Goal: Find specific page/section: Find specific page/section

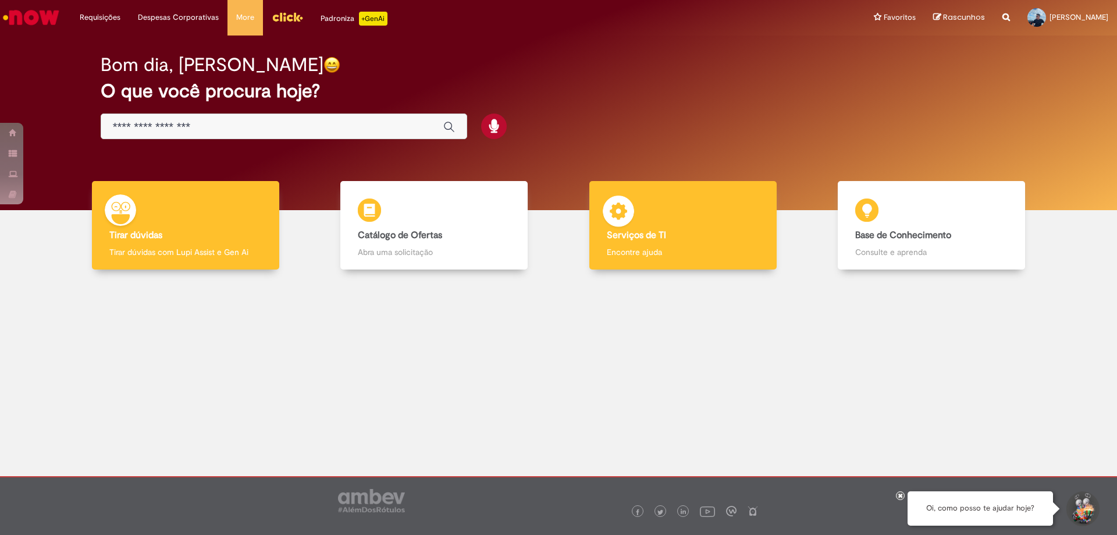
click at [745, 253] on p "Encontre ajuda" at bounding box center [683, 252] width 152 height 12
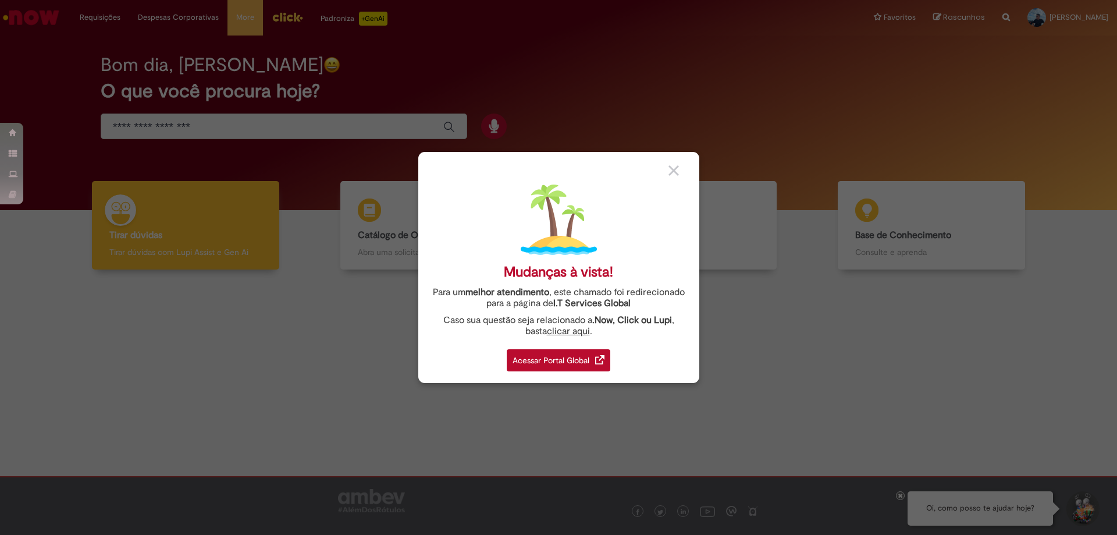
click at [545, 361] on div "Acessar Portal Global" at bounding box center [559, 360] width 104 height 22
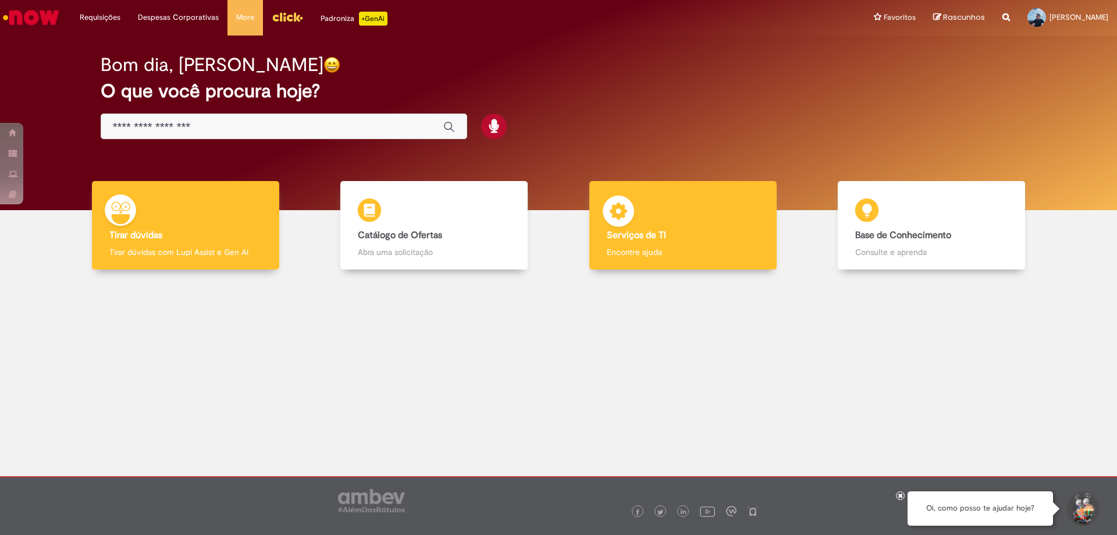
click at [624, 225] on img at bounding box center [618, 212] width 35 height 35
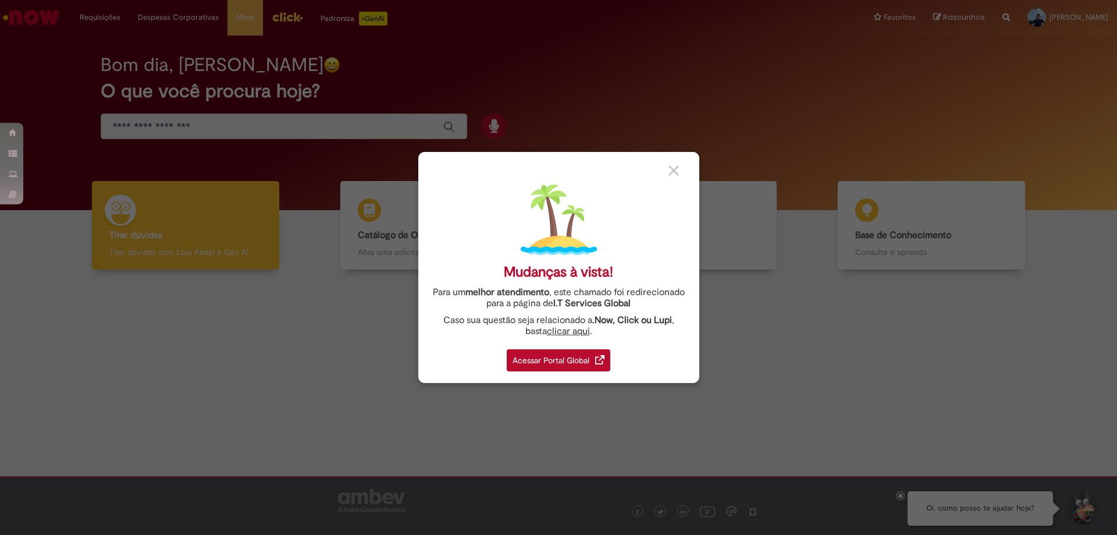
click at [528, 361] on div "Acessar Portal Global" at bounding box center [559, 360] width 104 height 22
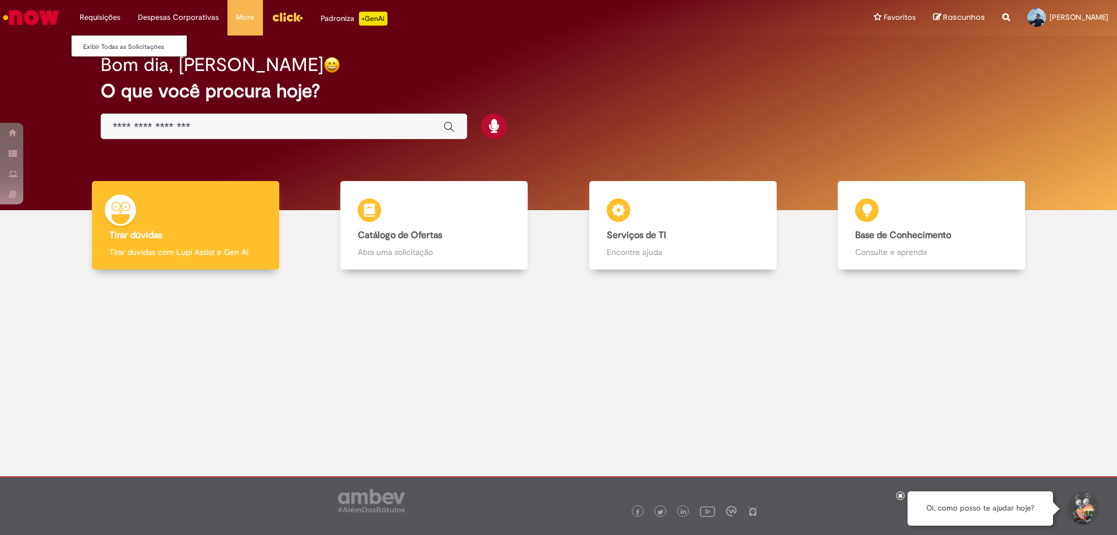
click at [112, 54] on ul "Exibir Todas as Solicitações" at bounding box center [129, 46] width 116 height 22
click at [109, 45] on link "Exibir Todas as Solicitações" at bounding box center [136, 47] width 128 height 13
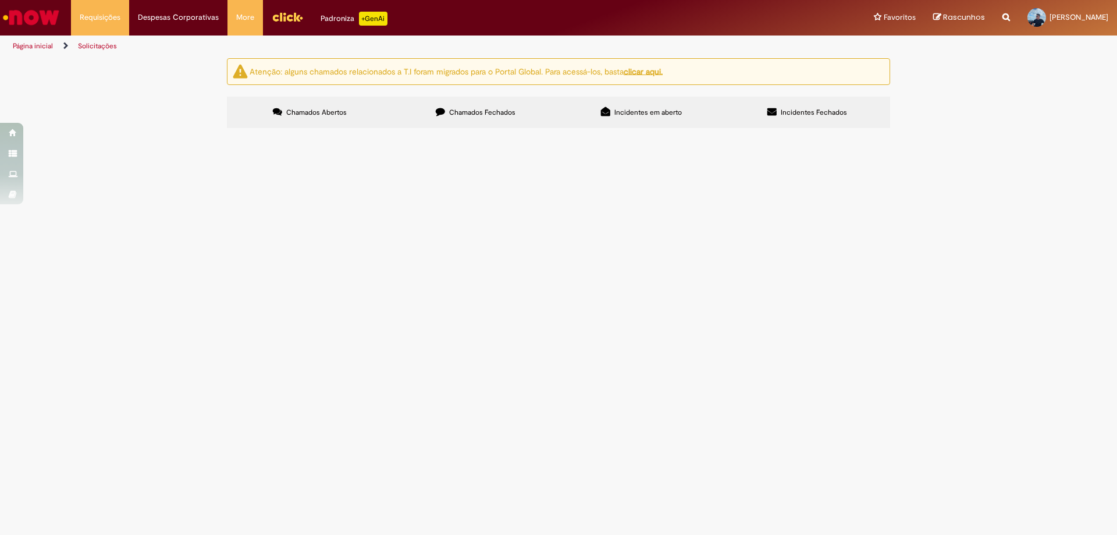
click at [474, 108] on span "Chamados Fechados" at bounding box center [482, 112] width 66 height 9
click at [0, 0] on div at bounding box center [0, 0] width 0 height 0
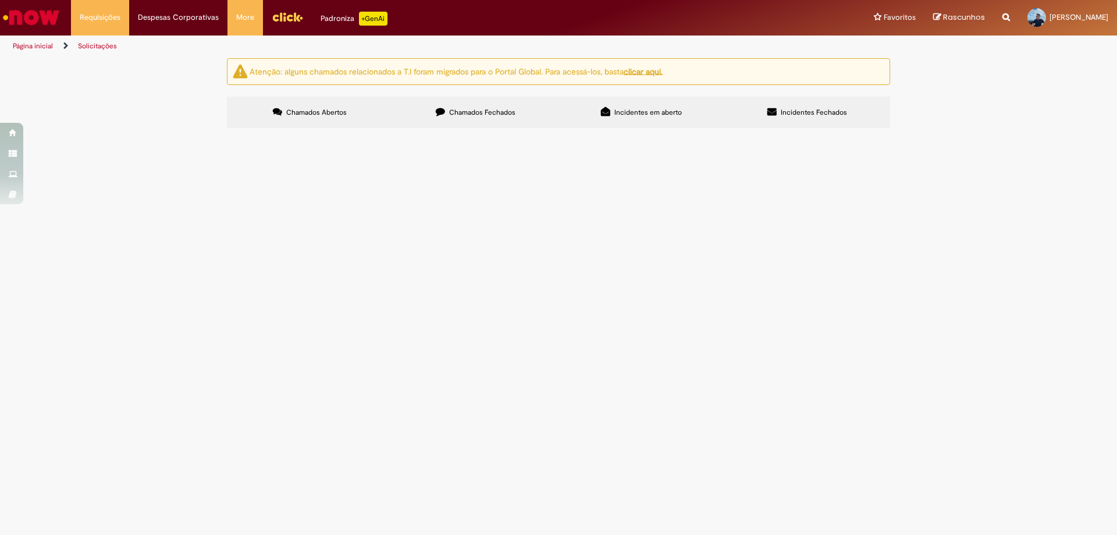
click at [0, 0] on div at bounding box center [0, 0] width 0 height 0
click at [794, 112] on span "Incidentes Fechados" at bounding box center [814, 112] width 66 height 9
click at [683, 112] on label "Incidentes em aberto" at bounding box center [641, 112] width 166 height 31
click at [321, 105] on label "Chamados Abertos" at bounding box center [310, 112] width 166 height 31
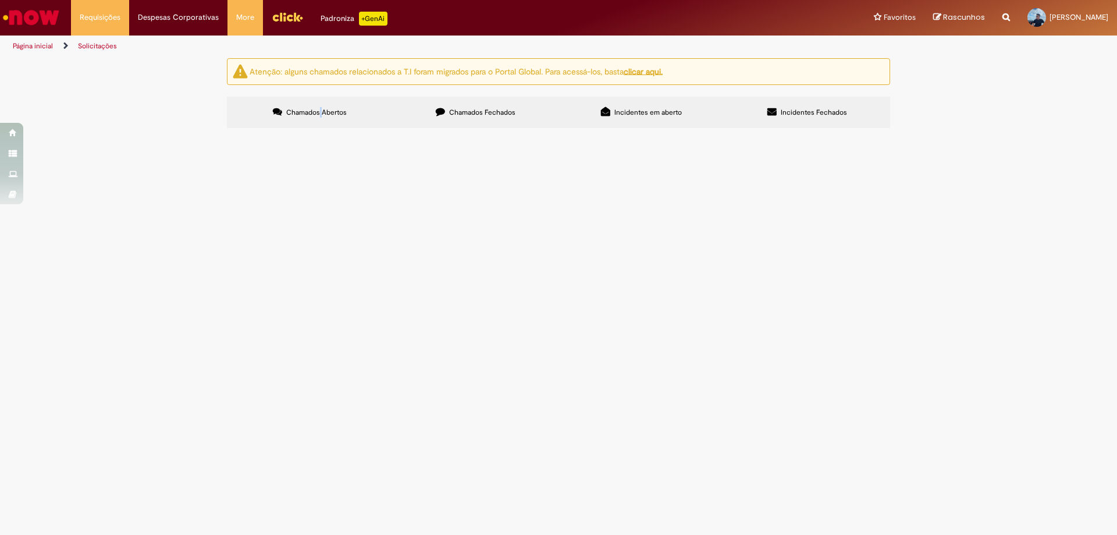
click at [307, 115] on span "Chamados Abertos" at bounding box center [316, 112] width 61 height 9
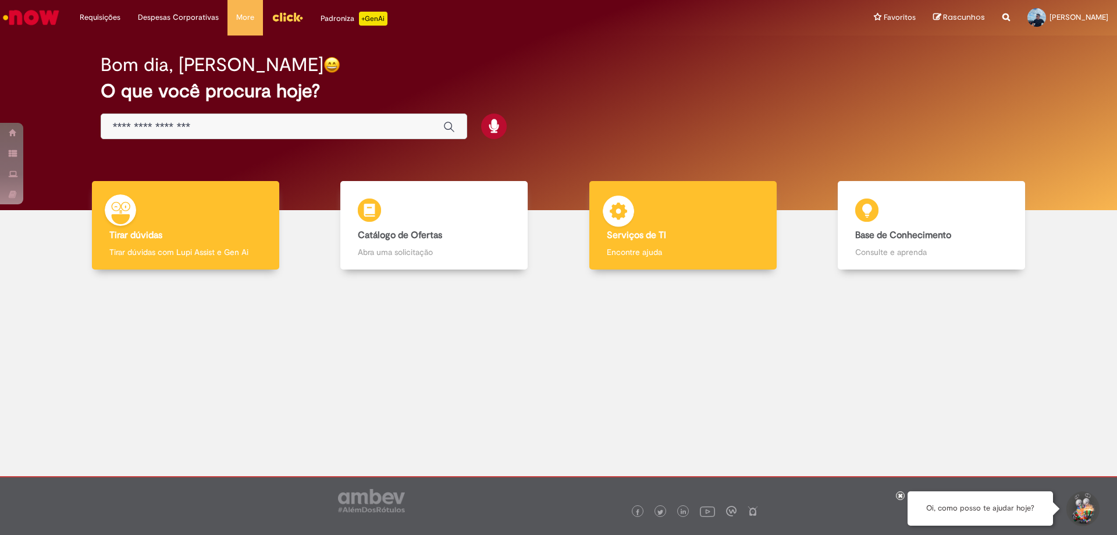
click at [638, 237] on b "Serviços de TI" at bounding box center [636, 235] width 59 height 12
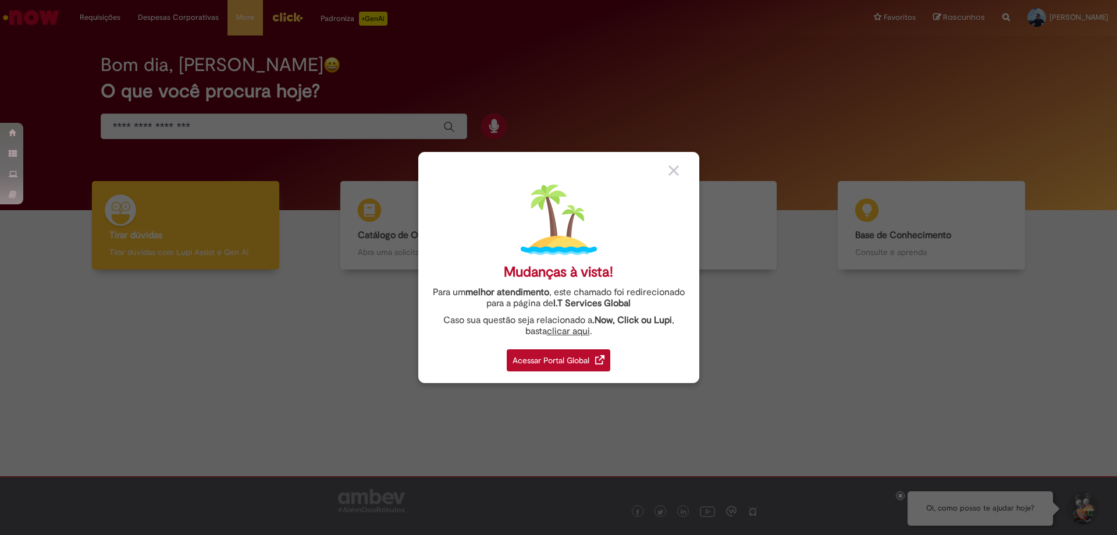
click at [568, 355] on div "Acessar Portal Global" at bounding box center [559, 360] width 104 height 22
